Goal: Task Accomplishment & Management: Manage account settings

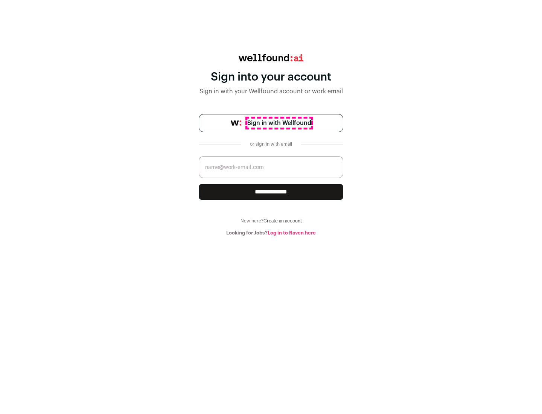
click at [279, 123] on span "Sign in with Wellfound" at bounding box center [279, 123] width 64 height 9
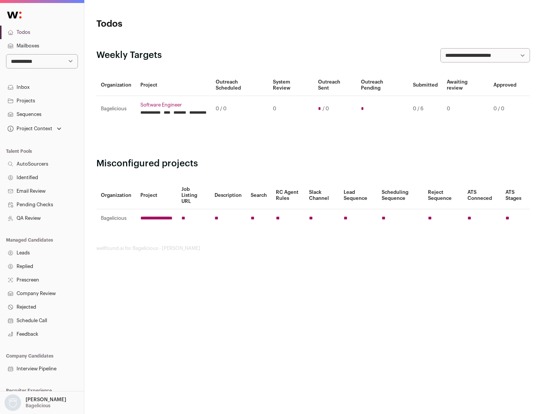
click at [42, 101] on link "Projects" at bounding box center [42, 101] width 84 height 14
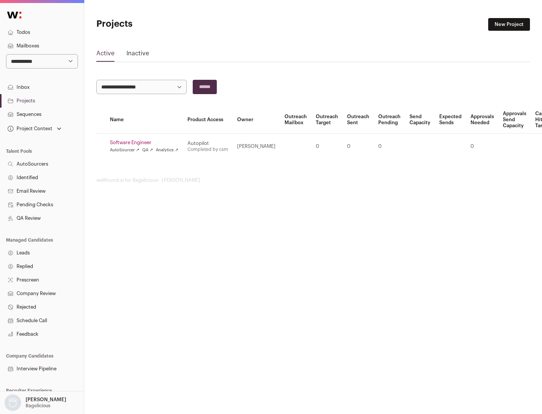
click at [147, 143] on link "Software Engineer" at bounding box center [144, 143] width 69 height 6
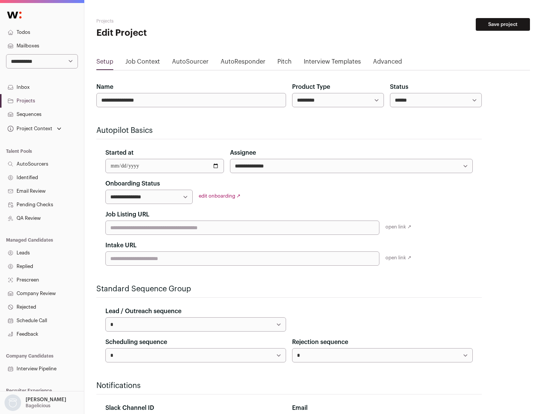
click at [503, 24] on button "Save project" at bounding box center [503, 24] width 54 height 13
